Goal: Navigation & Orientation: Go to known website

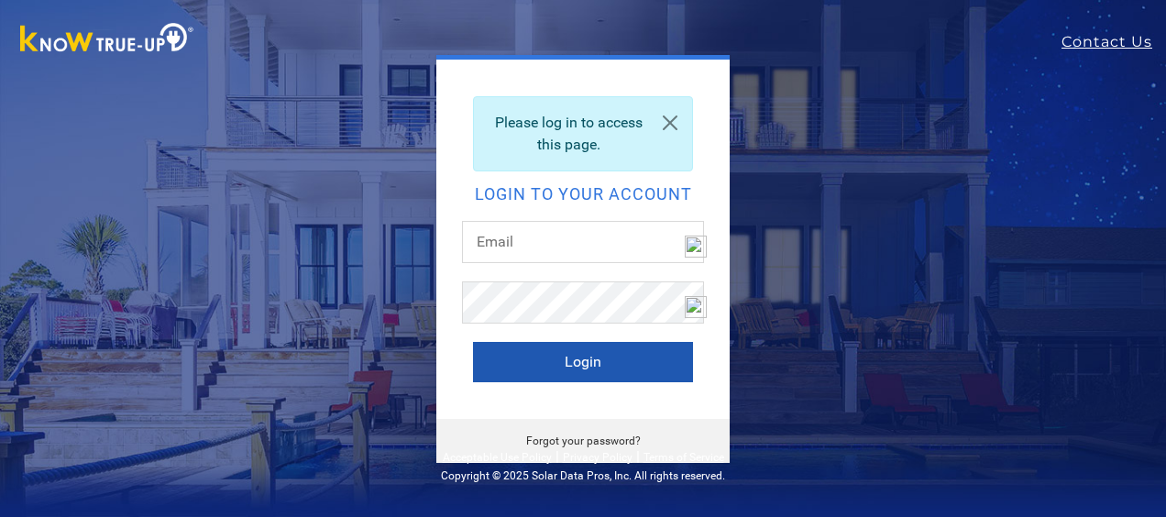
type input "[EMAIL_ADDRESS][DOMAIN_NAME]"
click at [610, 352] on button "Login" at bounding box center [583, 362] width 220 height 40
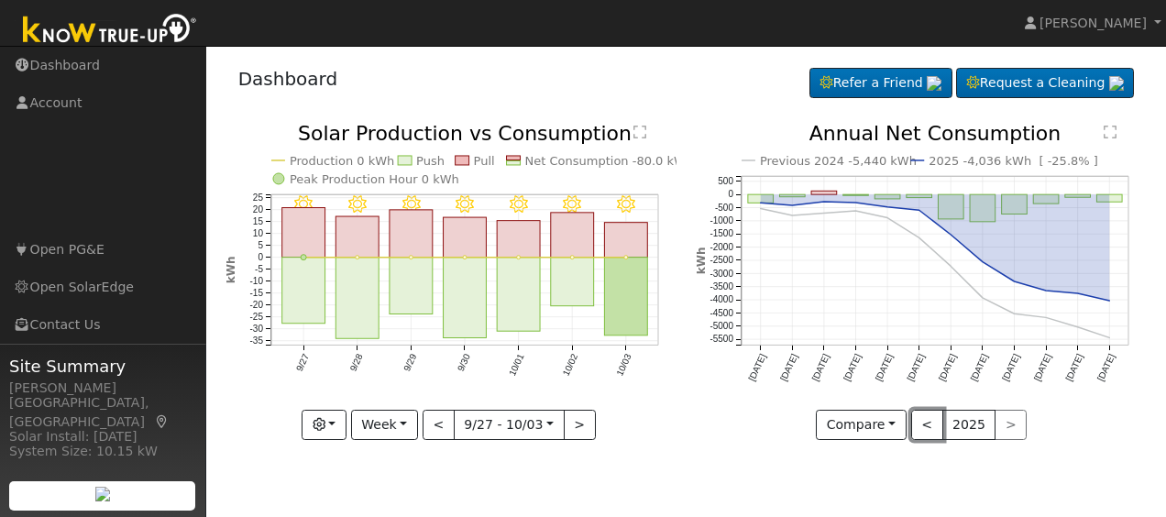
click at [921, 426] on button "<" at bounding box center [927, 425] width 32 height 31
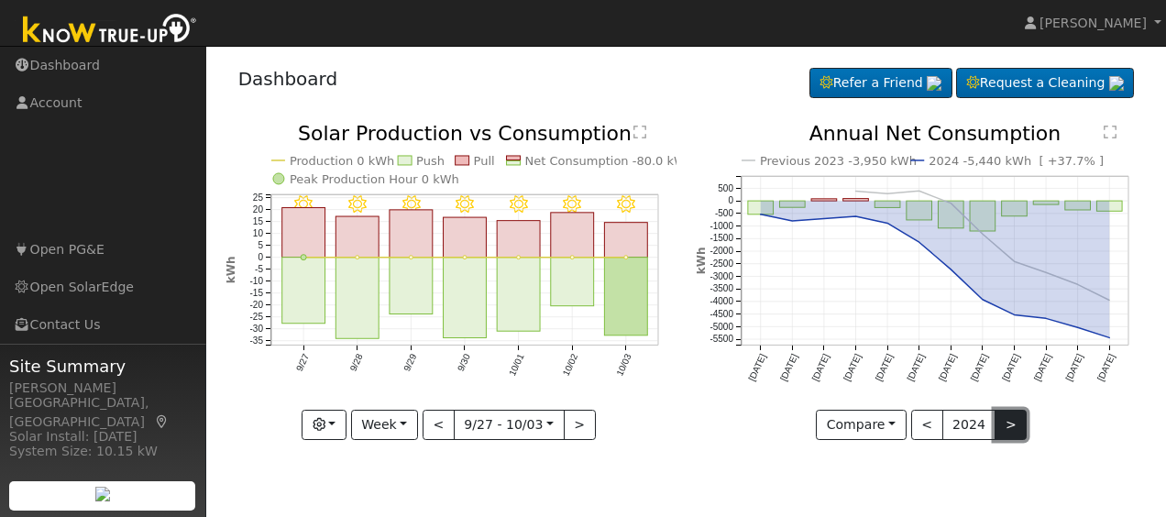
click at [1002, 424] on button ">" at bounding box center [1010, 425] width 32 height 31
